Goal: Transaction & Acquisition: Purchase product/service

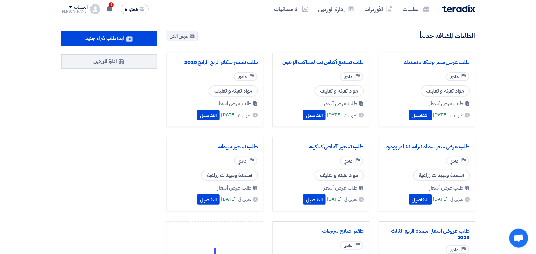
click at [103, 3] on div "1 لقد استلمت عرض سعر بقيمه "150480" لطلبك الخاص بشراء."طلب عرض سعر برنيكه بلاست…" at bounding box center [109, 9] width 13 height 13
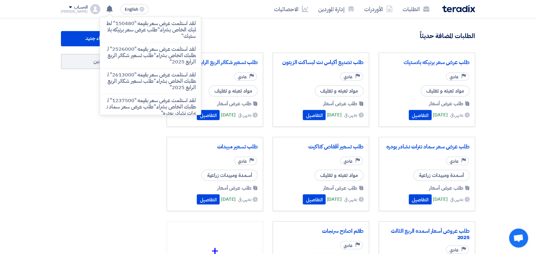
click at [126, 162] on div "ابدأ طلب شراء جديد ادارة الموردين" at bounding box center [109, 176] width 106 height 290
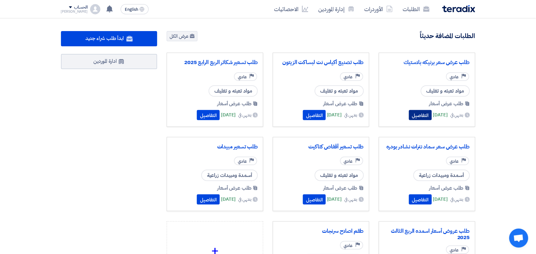
click at [409, 118] on button "التفاصيل" at bounding box center [420, 115] width 23 height 10
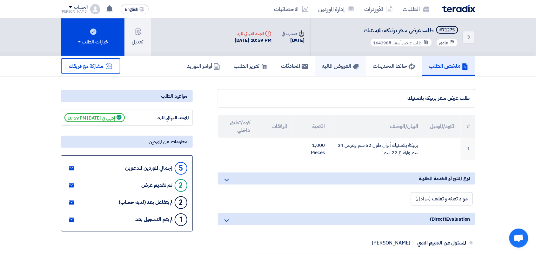
click at [337, 67] on h5 "العروض الماليه" at bounding box center [340, 65] width 37 height 7
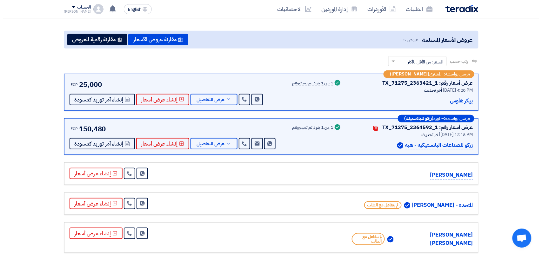
scroll to position [79, 0]
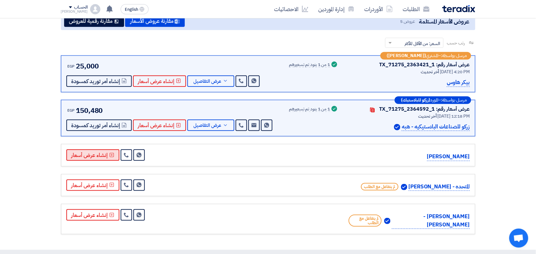
click at [96, 157] on button "إنشاء عرض أسعار" at bounding box center [92, 154] width 53 height 11
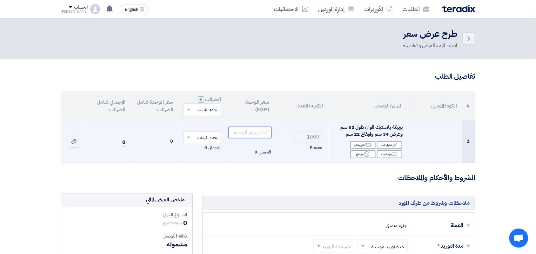
click at [258, 134] on input "number" at bounding box center [249, 132] width 43 height 11
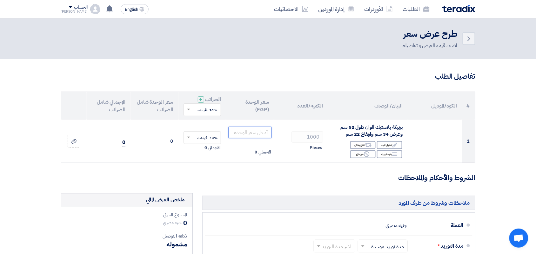
click at [200, 110] on input "text" at bounding box center [205, 110] width 25 height 10
click at [198, 134] on div "0% -معفى" at bounding box center [202, 132] width 37 height 11
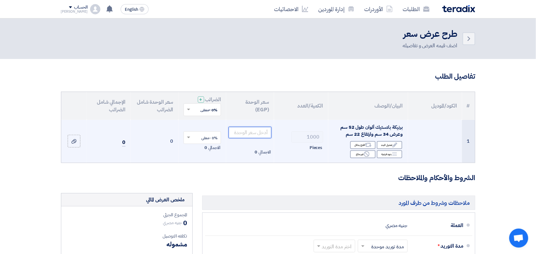
click at [248, 132] on input "number" at bounding box center [249, 132] width 43 height 11
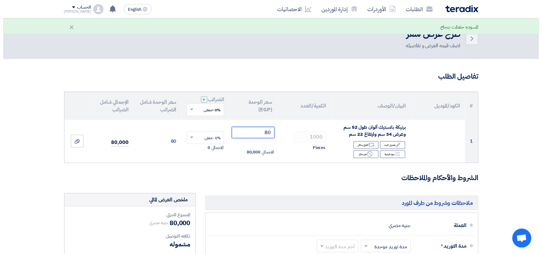
scroll to position [198, 0]
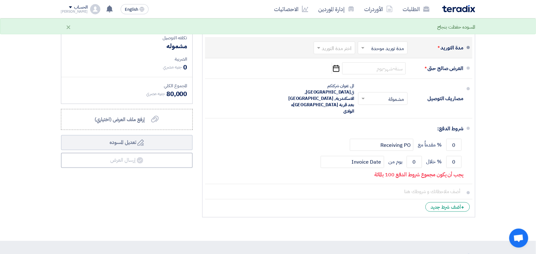
type input "80"
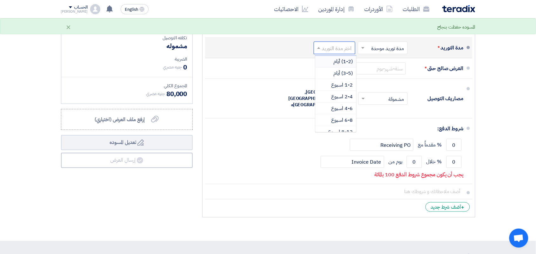
click at [333, 47] on input "text" at bounding box center [333, 48] width 38 height 9
click at [332, 76] on div "(3-5) أيام" at bounding box center [335, 74] width 41 height 12
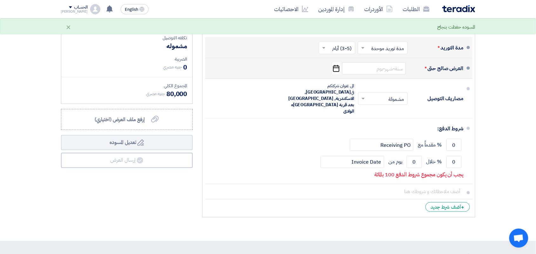
click at [332, 67] on icon "Pick a date" at bounding box center [336, 68] width 9 height 11
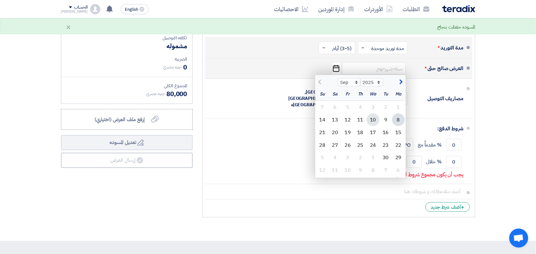
click at [373, 117] on div "10" at bounding box center [372, 120] width 13 height 13
type input "[DATE]"
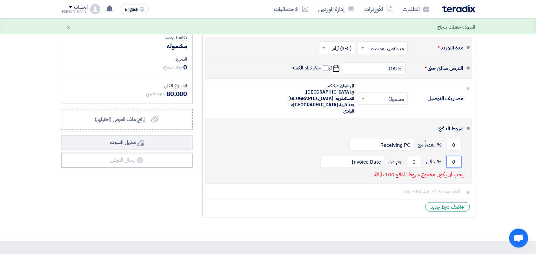
click at [450, 156] on input "0" at bounding box center [453, 162] width 15 height 12
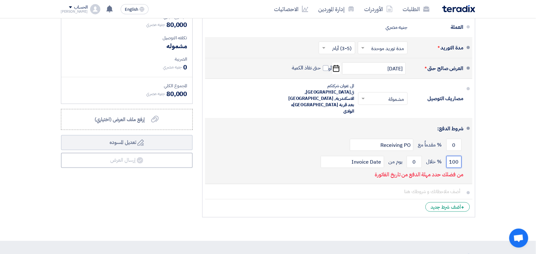
type input "100"
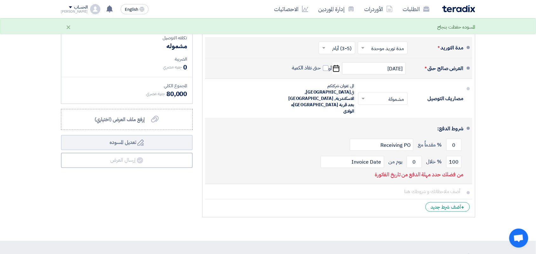
click at [422, 154] on div "100 % خلال 0 يوم من Invoice Date" at bounding box center [336, 162] width 253 height 17
click at [418, 156] on input "0" at bounding box center [413, 162] width 15 height 12
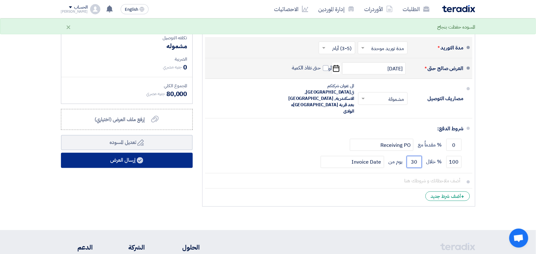
type input "30"
click at [141, 162] on use at bounding box center [140, 160] width 6 height 6
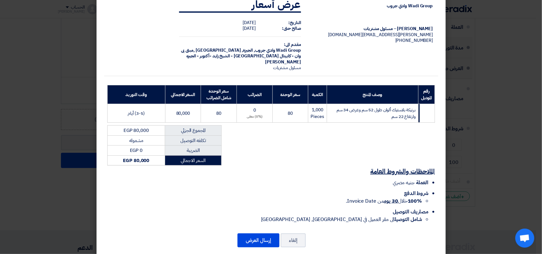
scroll to position [26, 0]
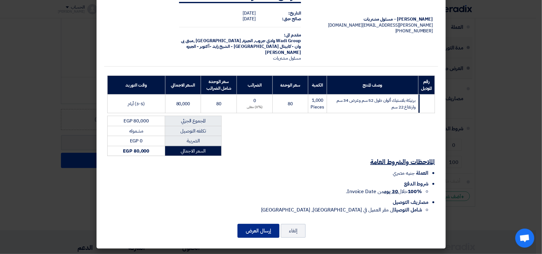
click at [256, 231] on button "إرسال العرض" at bounding box center [258, 231] width 42 height 14
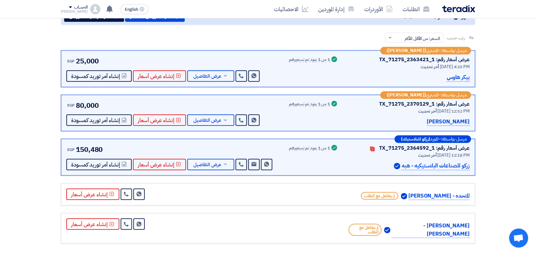
scroll to position [68, 0]
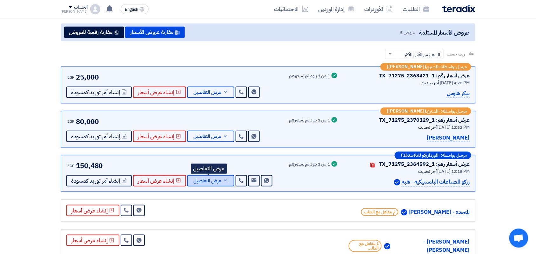
click at [216, 184] on button "عرض التفاصيل" at bounding box center [210, 180] width 47 height 11
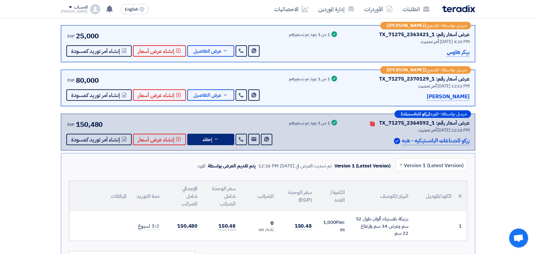
scroll to position [187, 0]
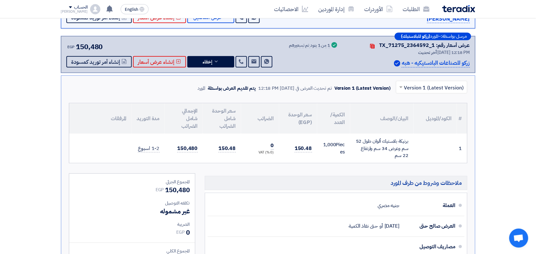
click at [391, 141] on div "برنيكة بلاستيك ألوان طول 52 سم وعرض 34 سم وارتفاع 22 سم" at bounding box center [381, 149] width 53 height 22
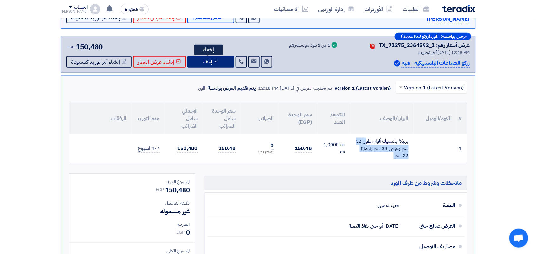
click at [206, 61] on span "إخفاء" at bounding box center [208, 62] width 10 height 5
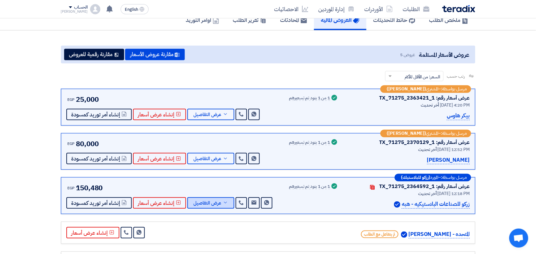
scroll to position [0, 0]
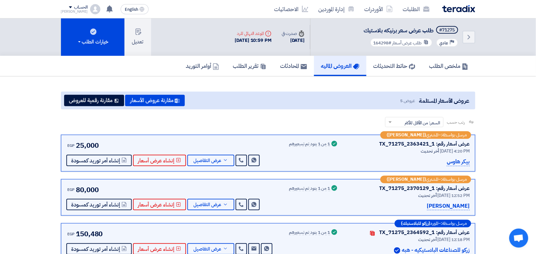
click at [462, 10] on img at bounding box center [458, 8] width 33 height 7
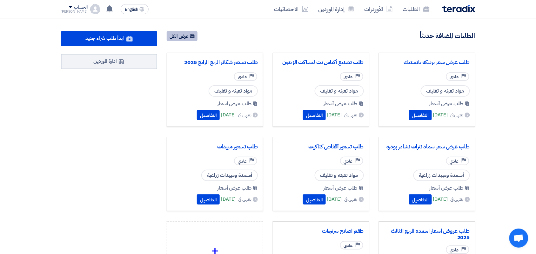
click at [189, 37] on link "عرض الكل" at bounding box center [182, 36] width 31 height 10
